Goal: Navigation & Orientation: Find specific page/section

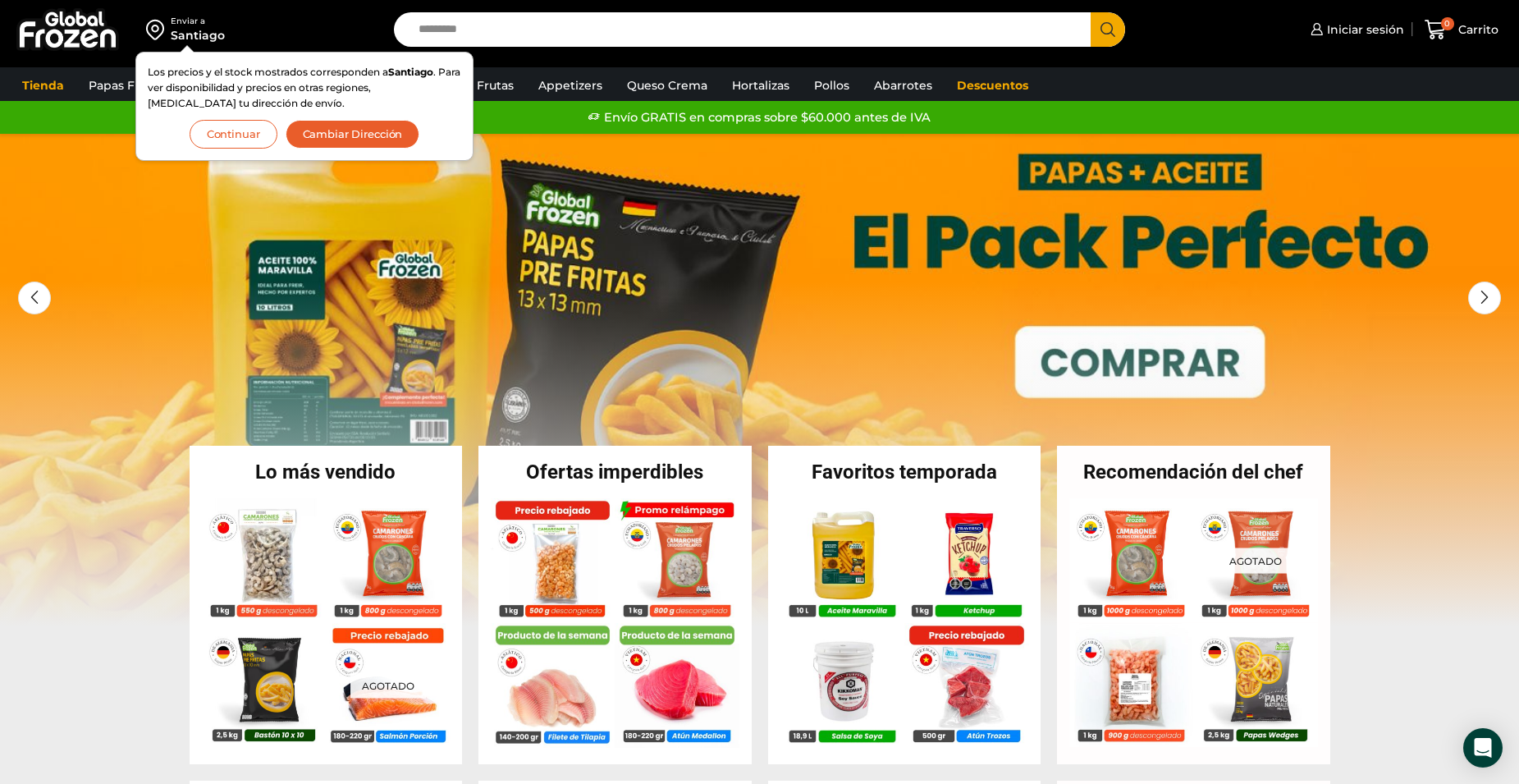
click at [252, 139] on button "Continuar" at bounding box center [234, 134] width 87 height 29
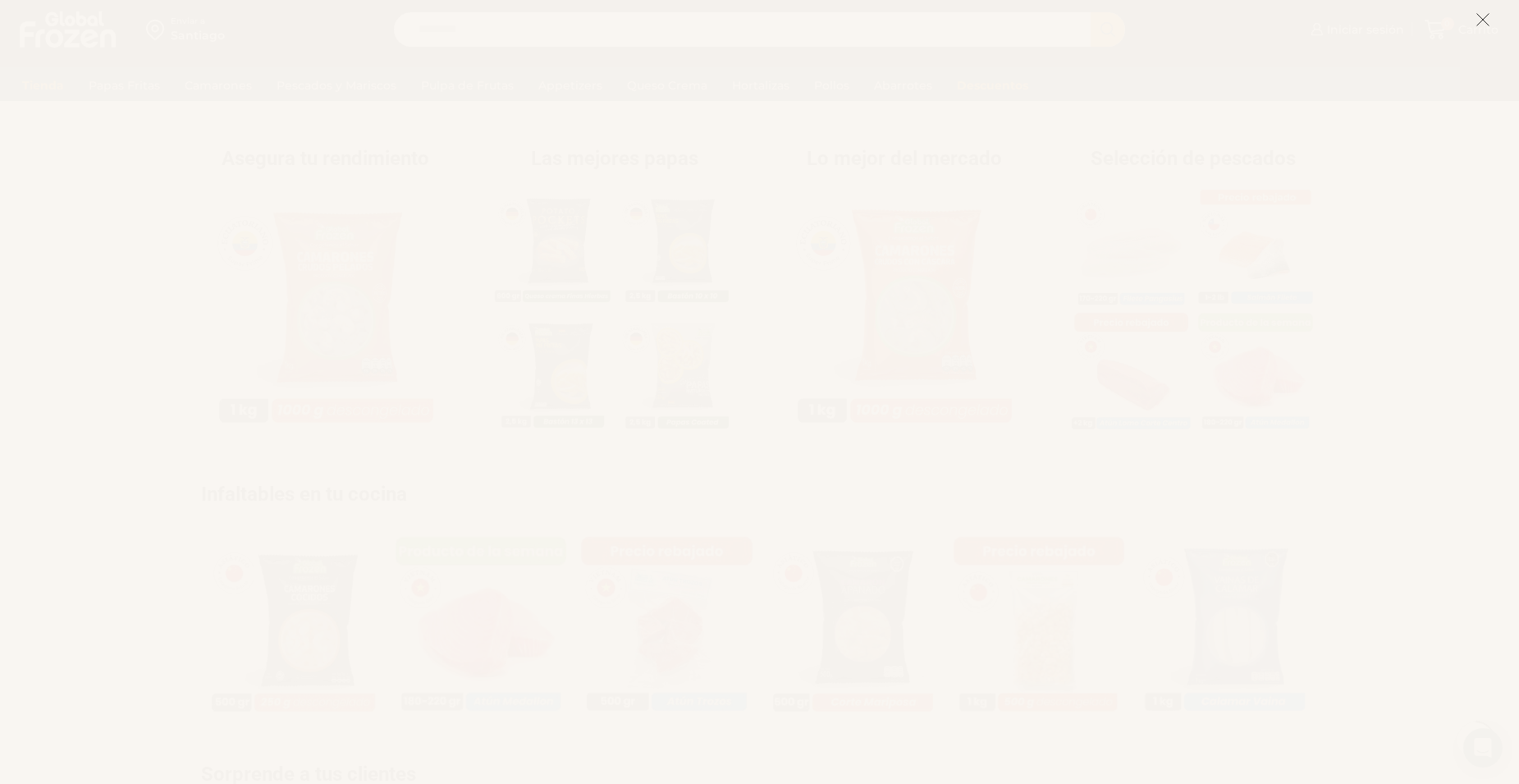
scroll to position [738, 0]
click at [1477, 17] on icon at bounding box center [1483, 19] width 15 height 15
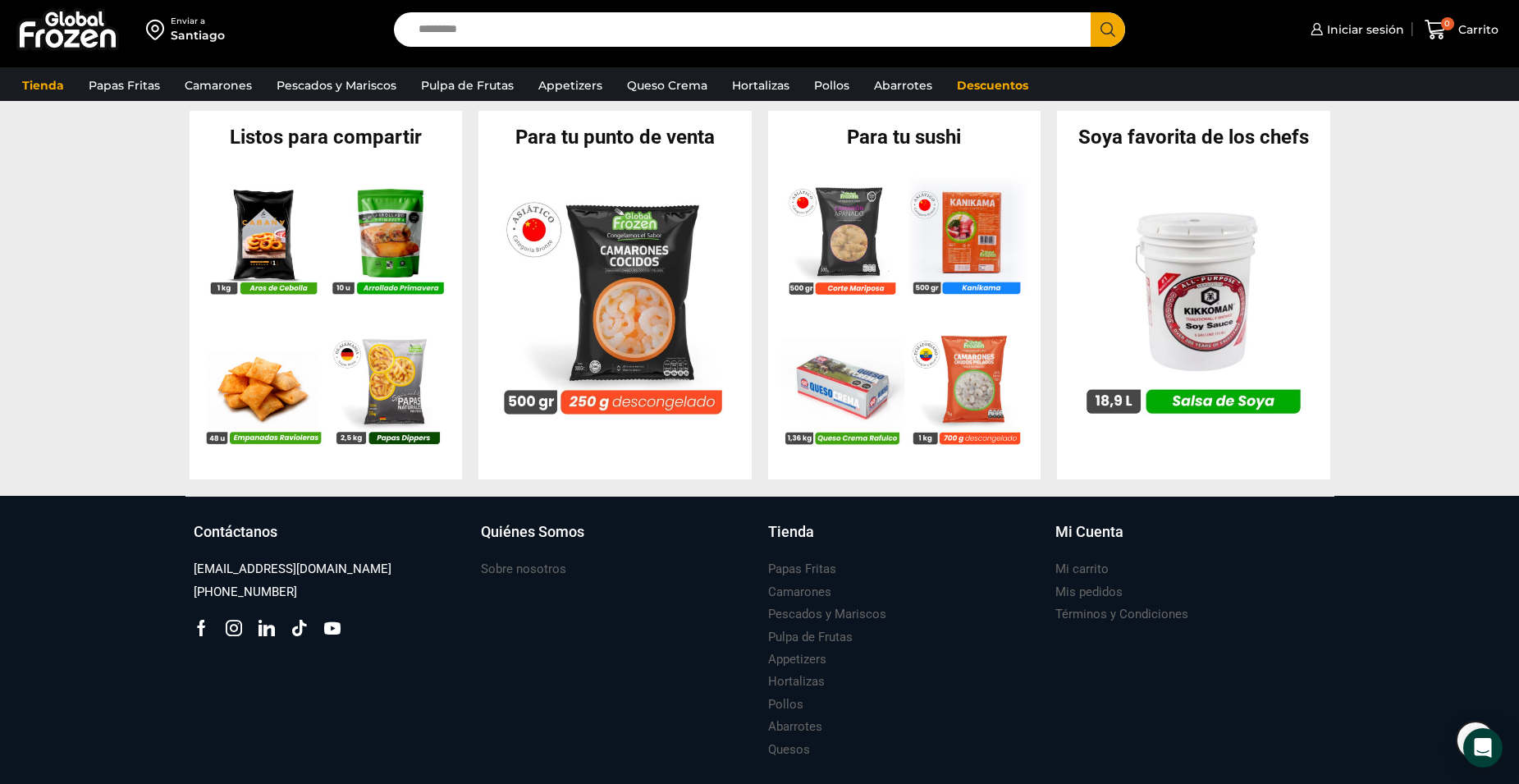
scroll to position [1632, 0]
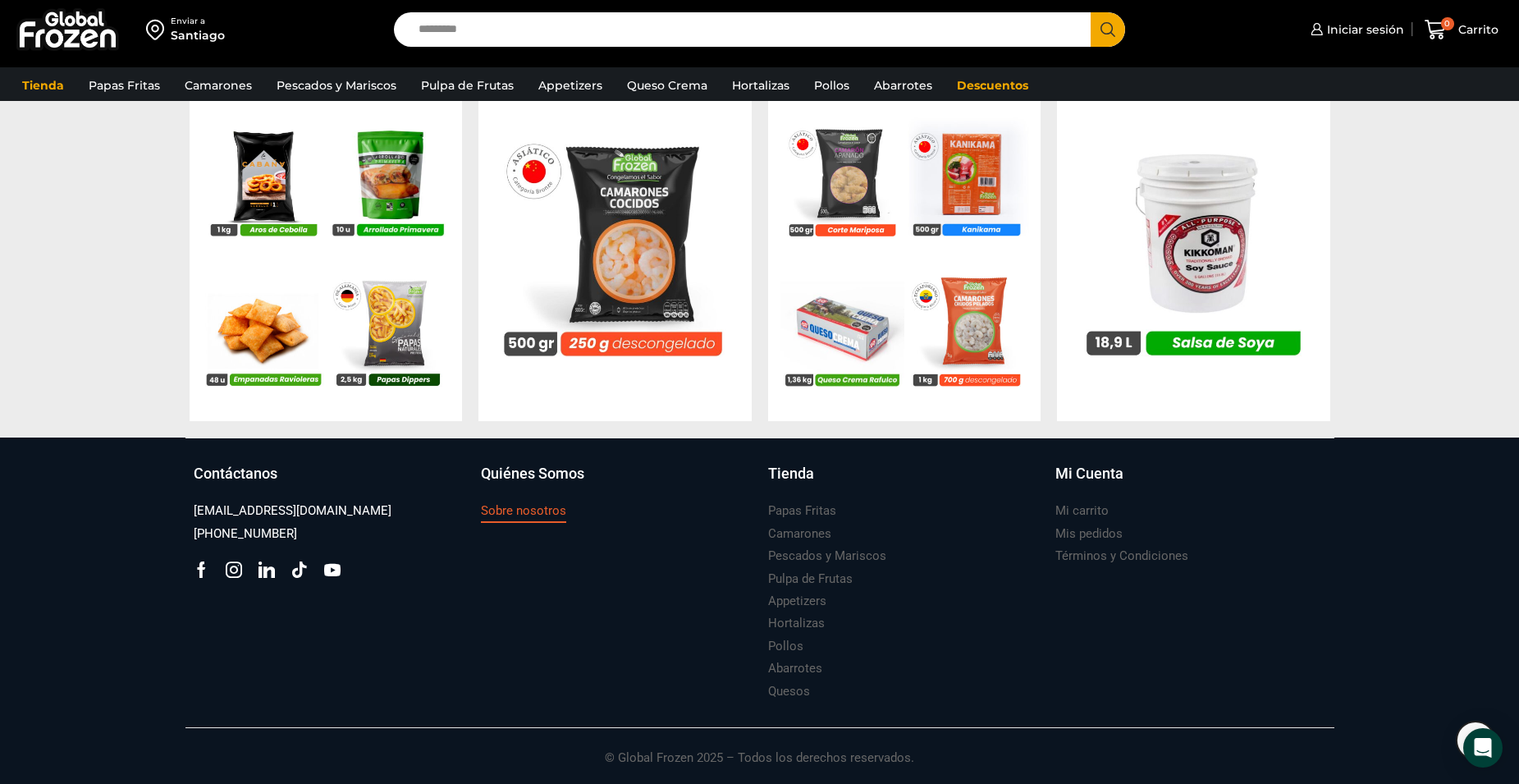
click at [539, 516] on h3 "Sobre nosotros" at bounding box center [524, 510] width 85 height 17
